Goal: Task Accomplishment & Management: Use online tool/utility

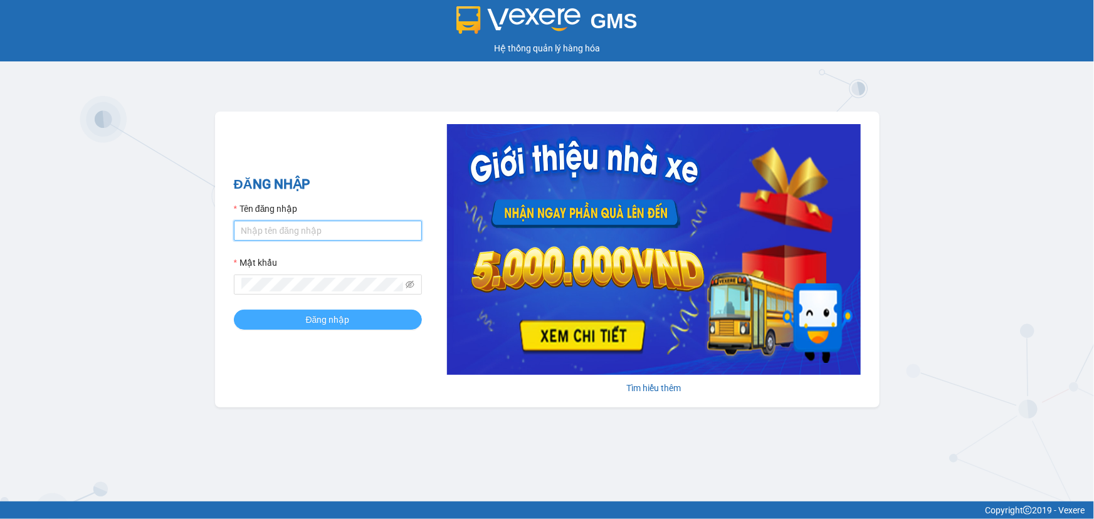
type input "baotung.vtp"
click at [348, 327] on button "Đăng nhập" at bounding box center [328, 320] width 188 height 20
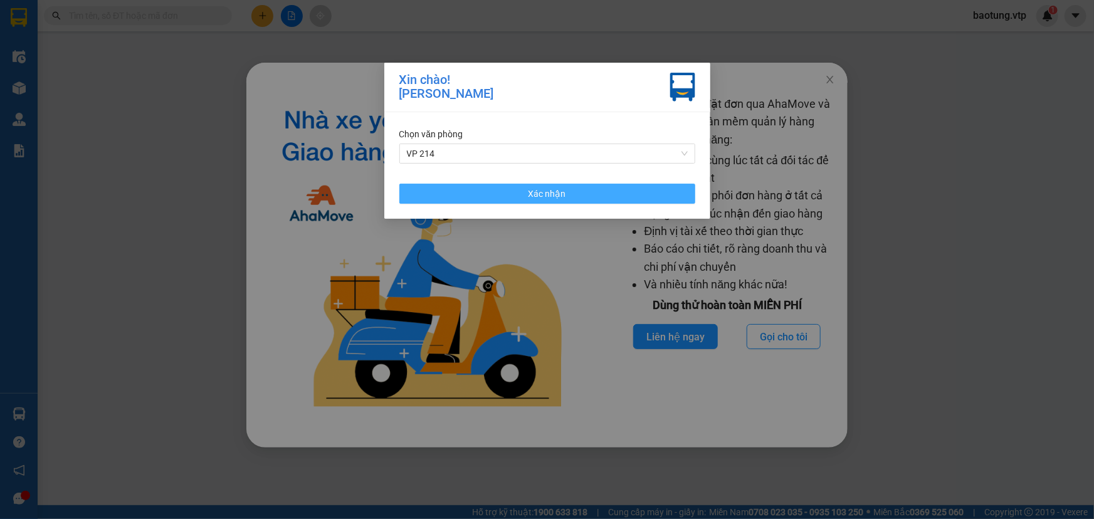
click at [561, 200] on span "Xác nhận" at bounding box center [547, 194] width 38 height 14
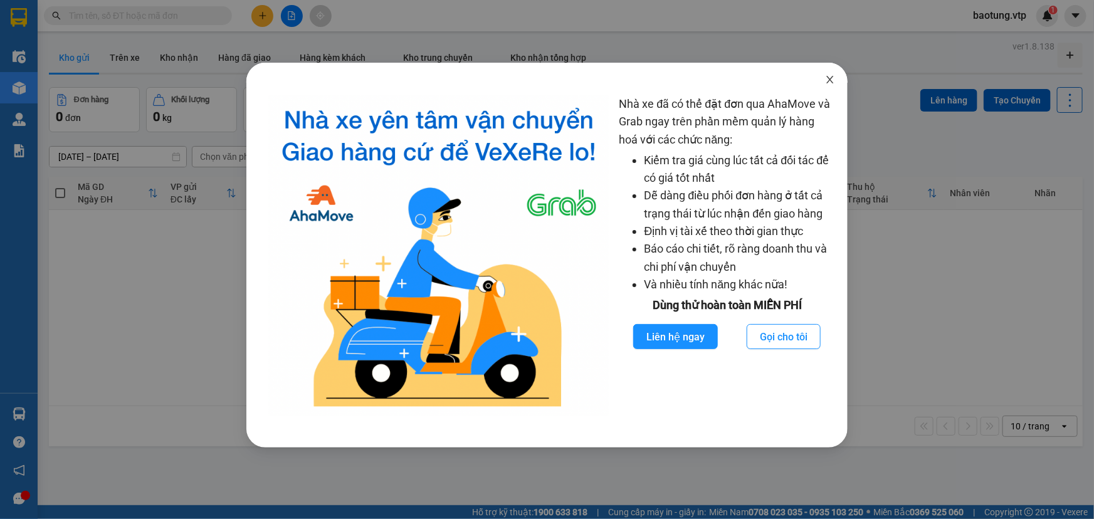
click at [835, 80] on span "Close" at bounding box center [829, 80] width 35 height 35
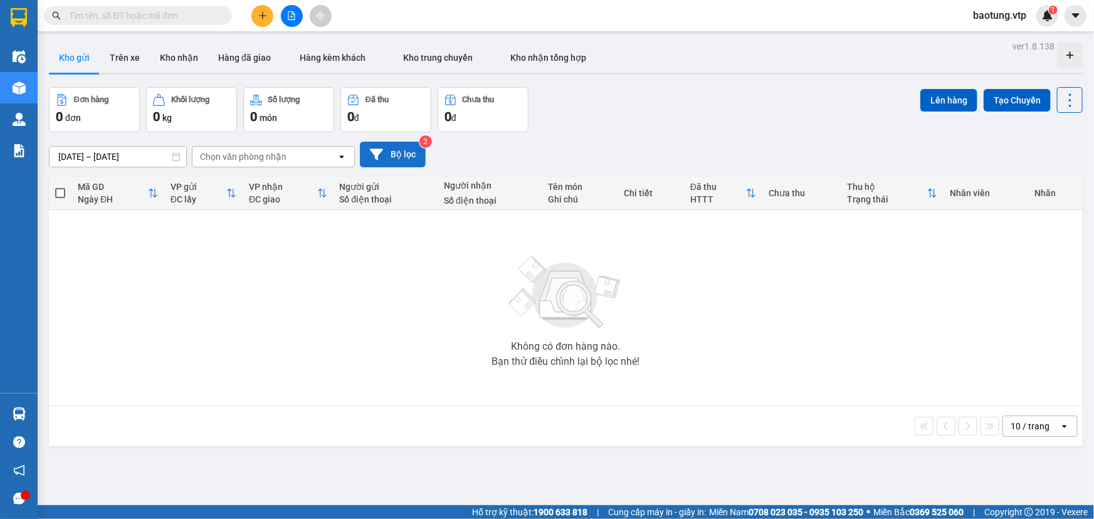
click at [398, 153] on button "Bộ lọc" at bounding box center [393, 155] width 66 height 26
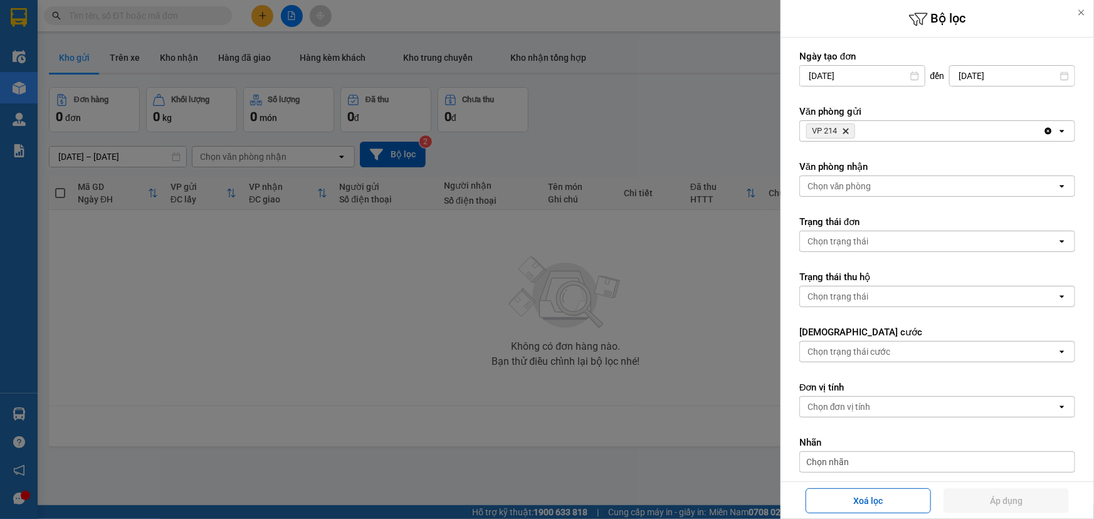
click at [849, 133] on icon "Delete" at bounding box center [846, 131] width 8 height 8
click at [849, 133] on div "Chọn văn phòng" at bounding box center [839, 131] width 64 height 13
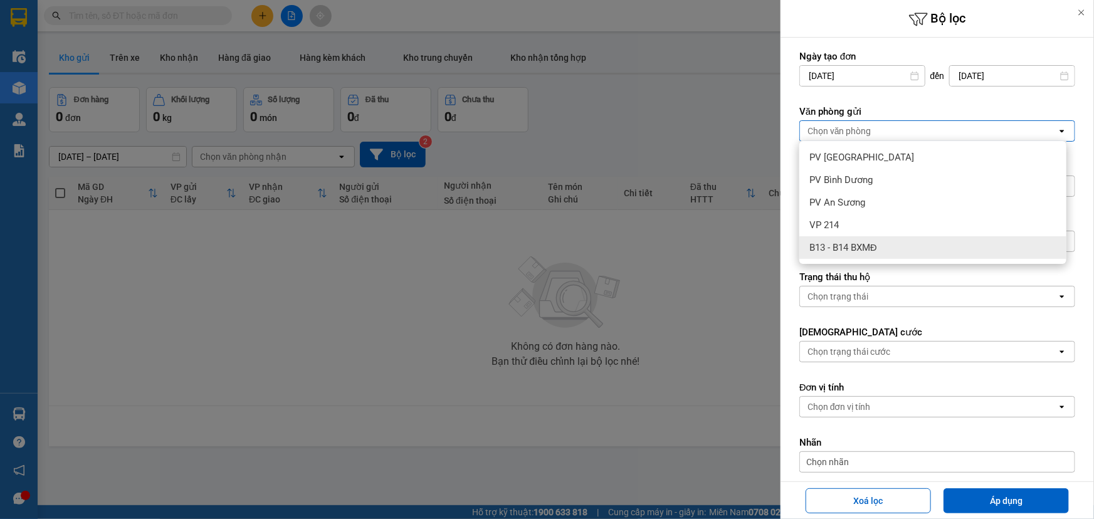
click at [832, 249] on span "B13 - B14 BXMĐ" at bounding box center [843, 247] width 68 height 13
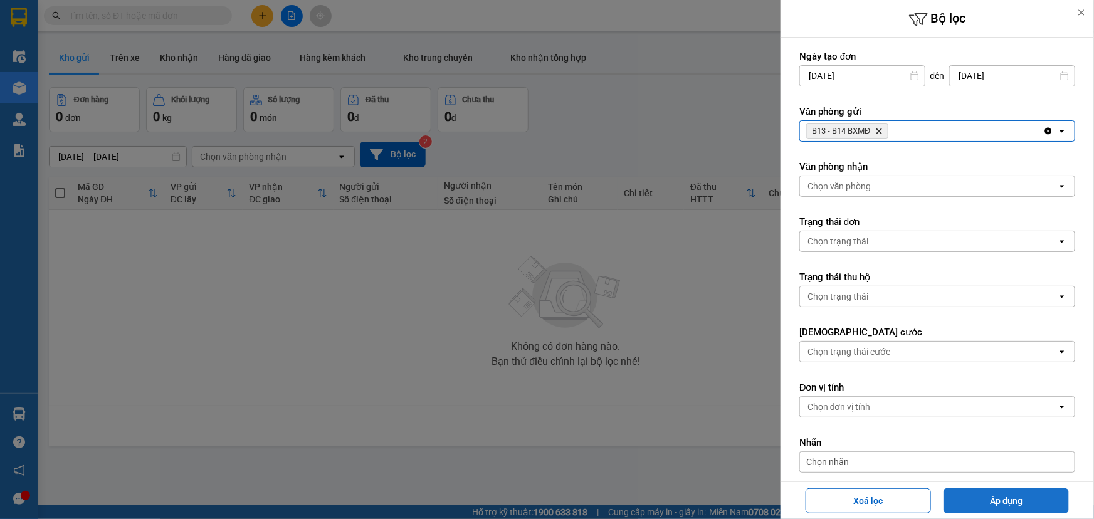
click at [1033, 505] on button "Áp dụng" at bounding box center [1005, 500] width 125 height 25
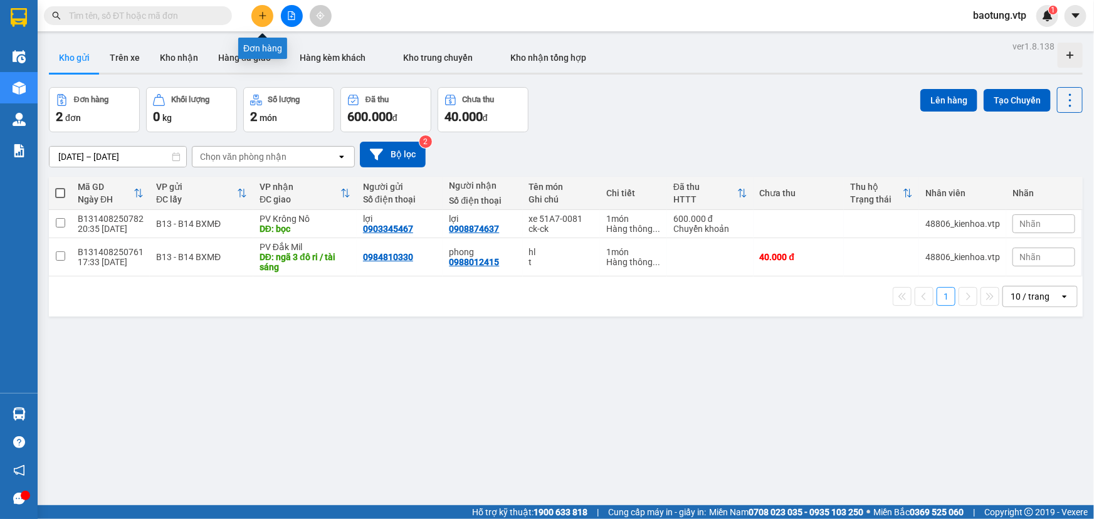
click at [266, 13] on icon "plus" at bounding box center [262, 15] width 9 height 9
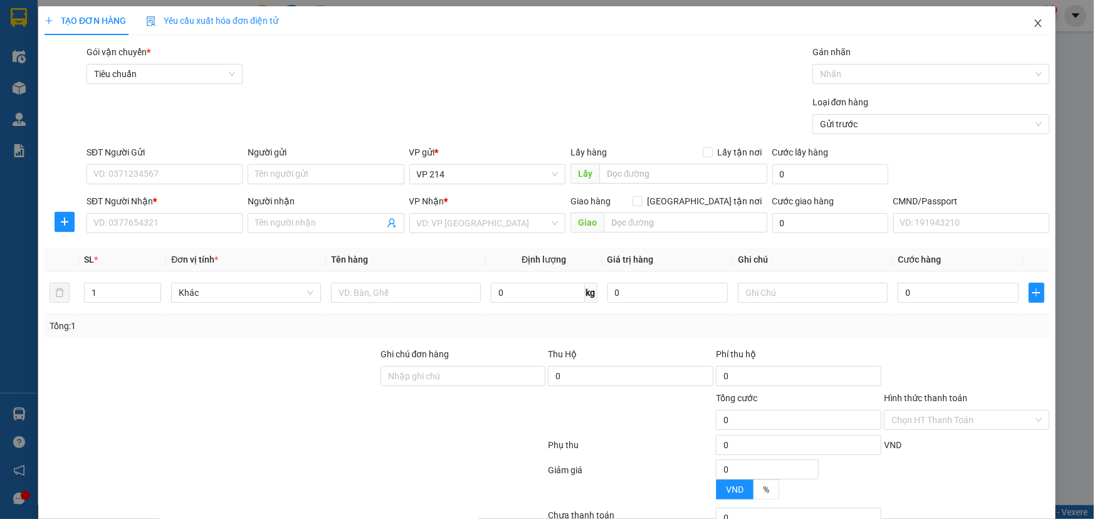
click at [1034, 23] on icon "close" at bounding box center [1037, 23] width 7 height 8
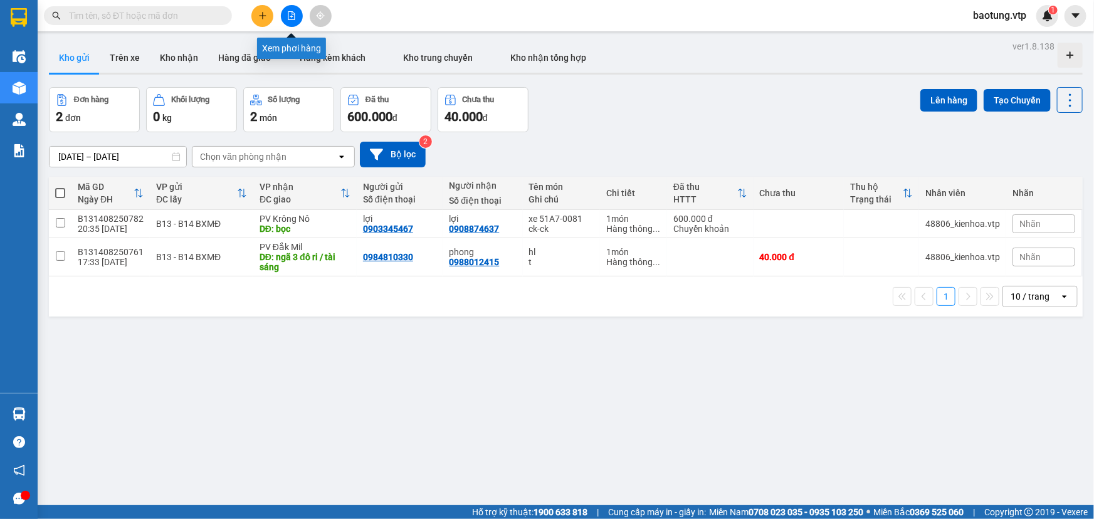
click at [284, 12] on button at bounding box center [292, 16] width 22 height 22
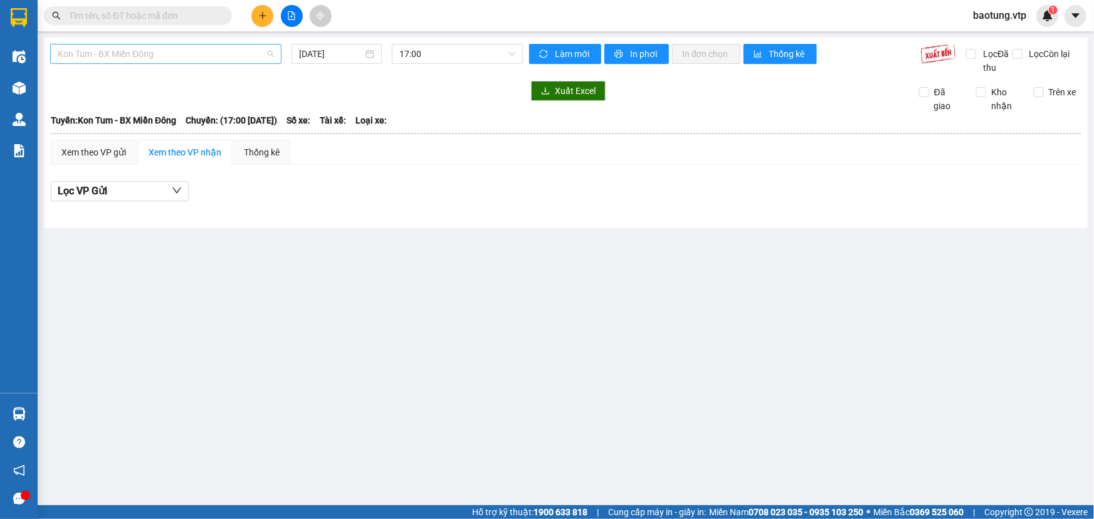
click at [154, 50] on span "Kon Tum - BX Miền Đông" at bounding box center [166, 53] width 216 height 19
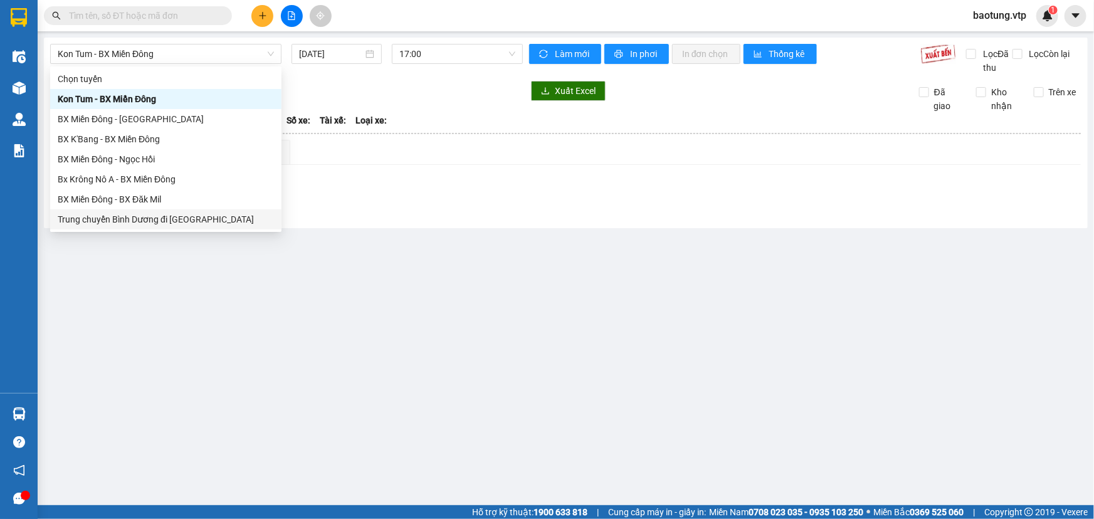
click at [338, 253] on main "Kon Tum - BX Miền Đông 15/08/2025 17:00 Làm mới In phơi In đơn chọn Thống kê Lọ…" at bounding box center [547, 252] width 1094 height 505
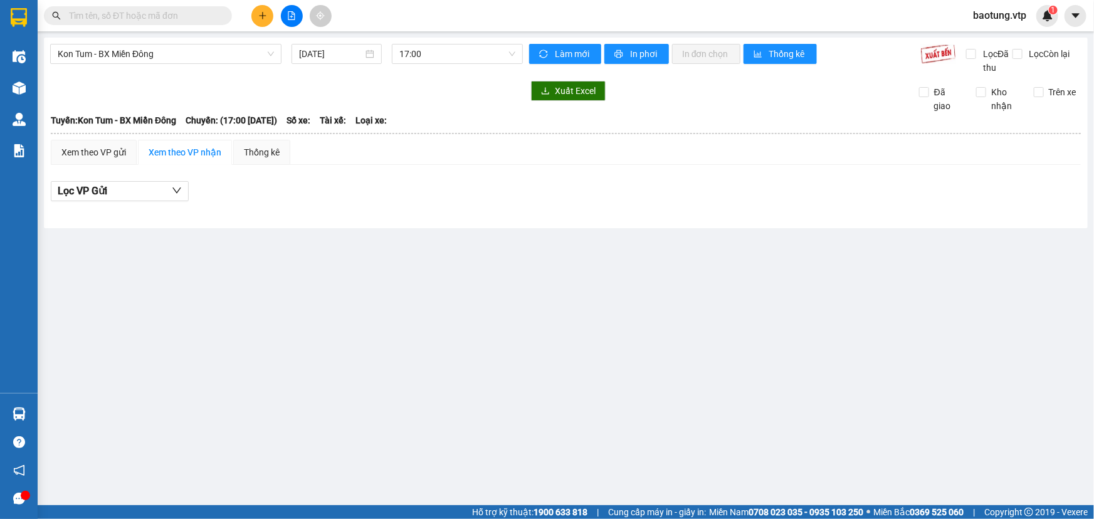
click at [983, 13] on span "baotung.vtp" at bounding box center [999, 16] width 73 height 16
click at [1003, 39] on span "Đăng xuất" at bounding box center [1007, 39] width 53 height 14
